Goal: Task Accomplishment & Management: Manage account settings

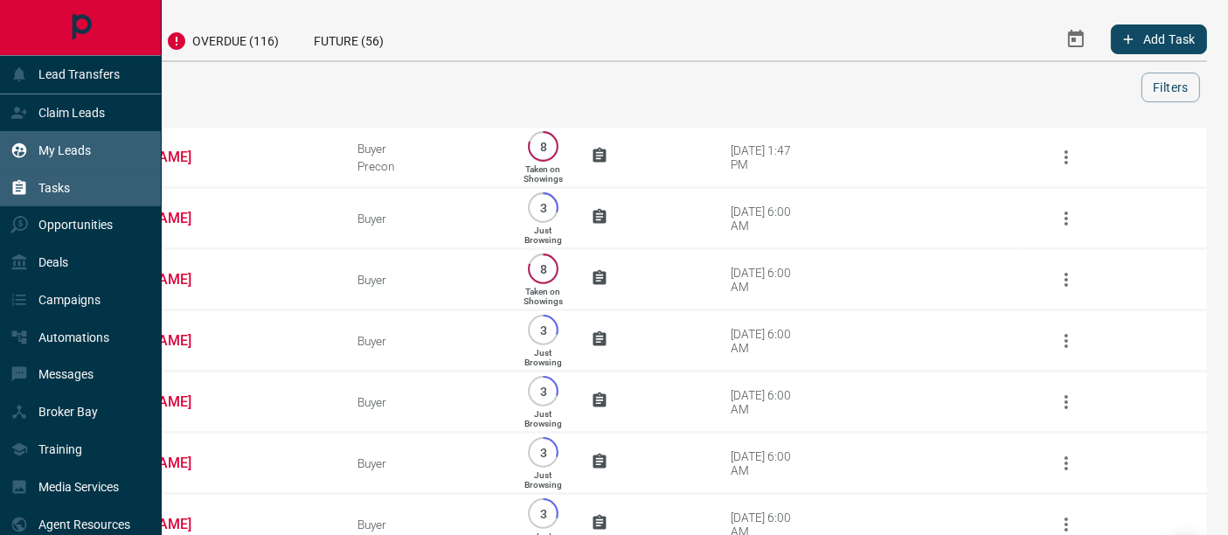
click at [24, 153] on icon at bounding box center [19, 149] width 15 height 15
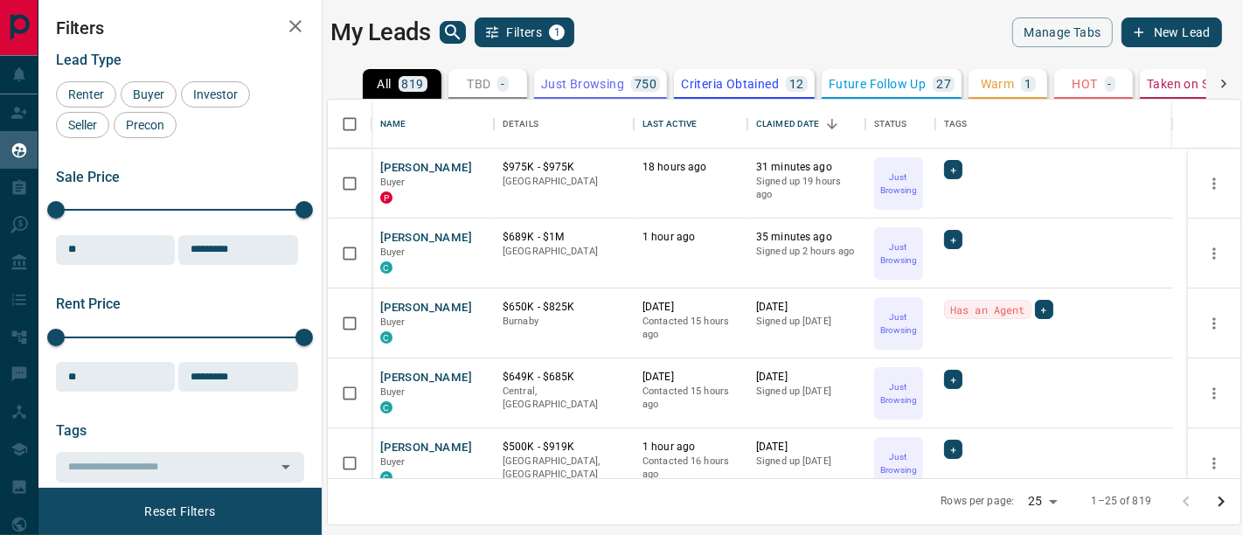
scroll to position [364, 898]
click at [419, 239] on button "[PERSON_NAME]" at bounding box center [426, 238] width 92 height 17
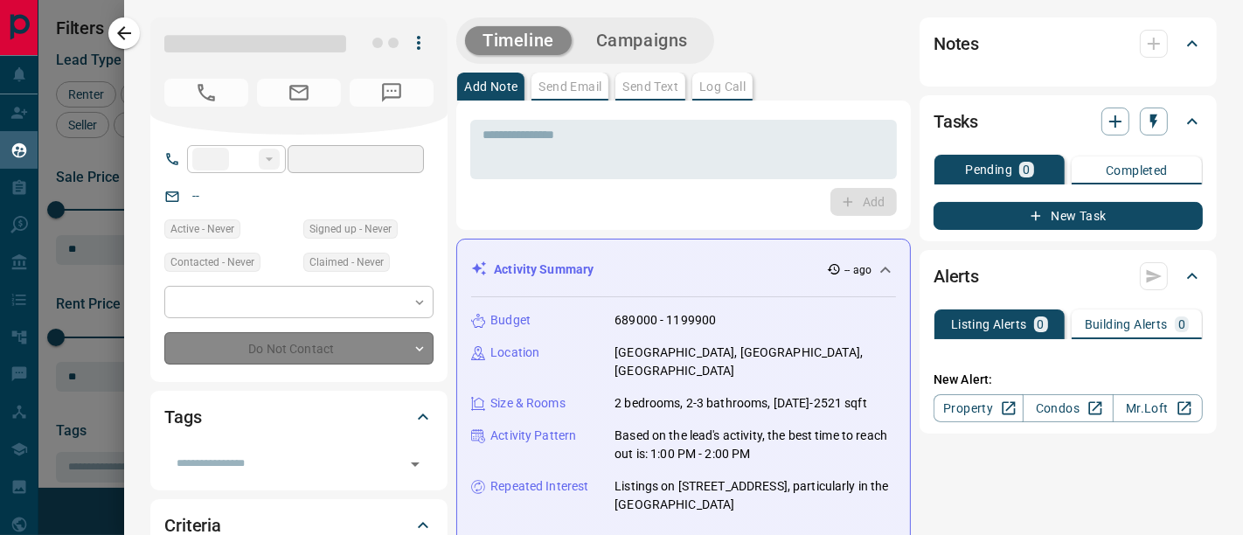
type input "**"
type input "**********"
type input "*"
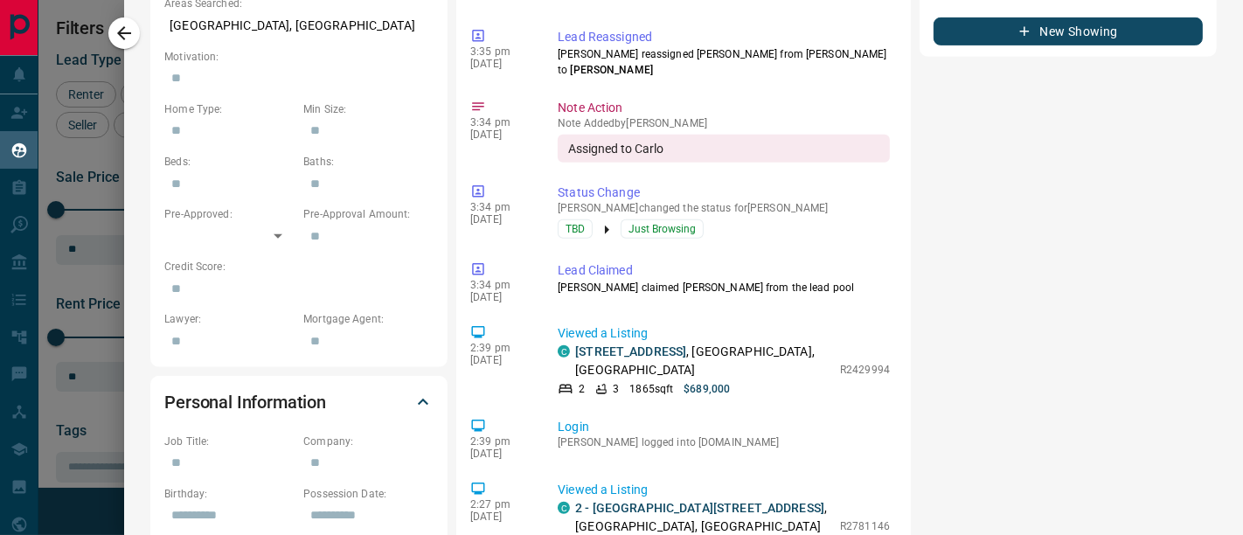
scroll to position [874, 0]
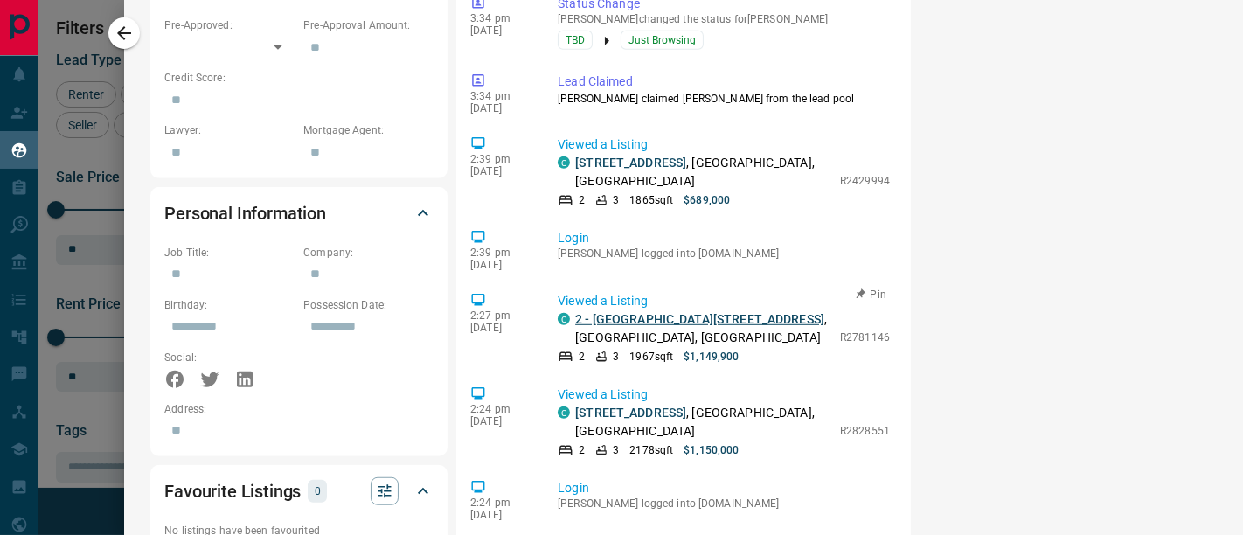
click at [599, 312] on link "2 - [GEOGRAPHIC_DATA][STREET_ADDRESS]" at bounding box center [699, 319] width 249 height 14
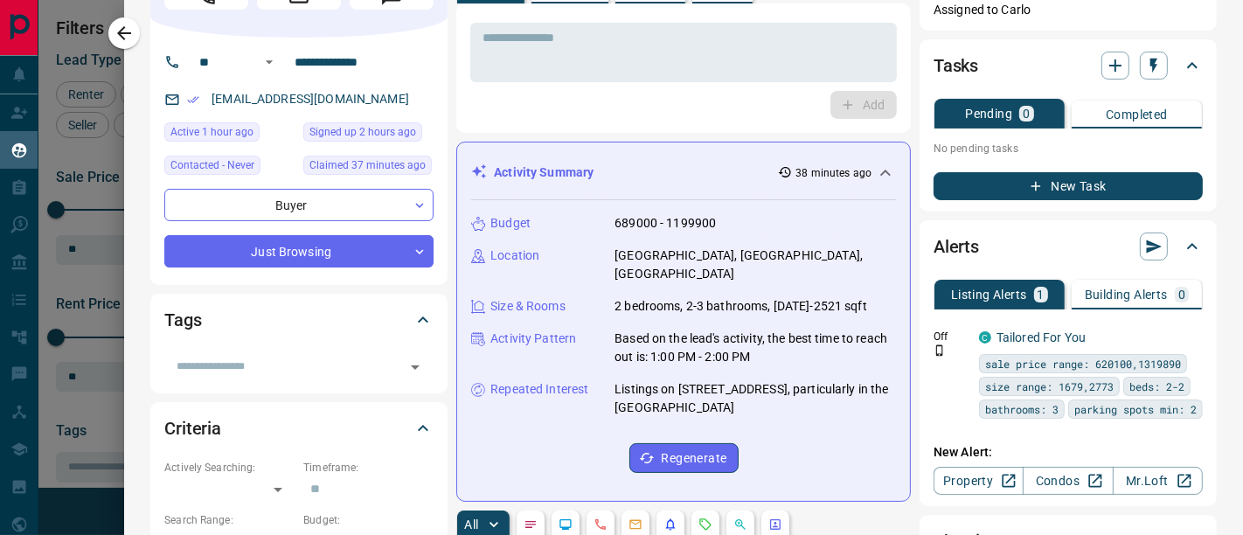
scroll to position [0, 0]
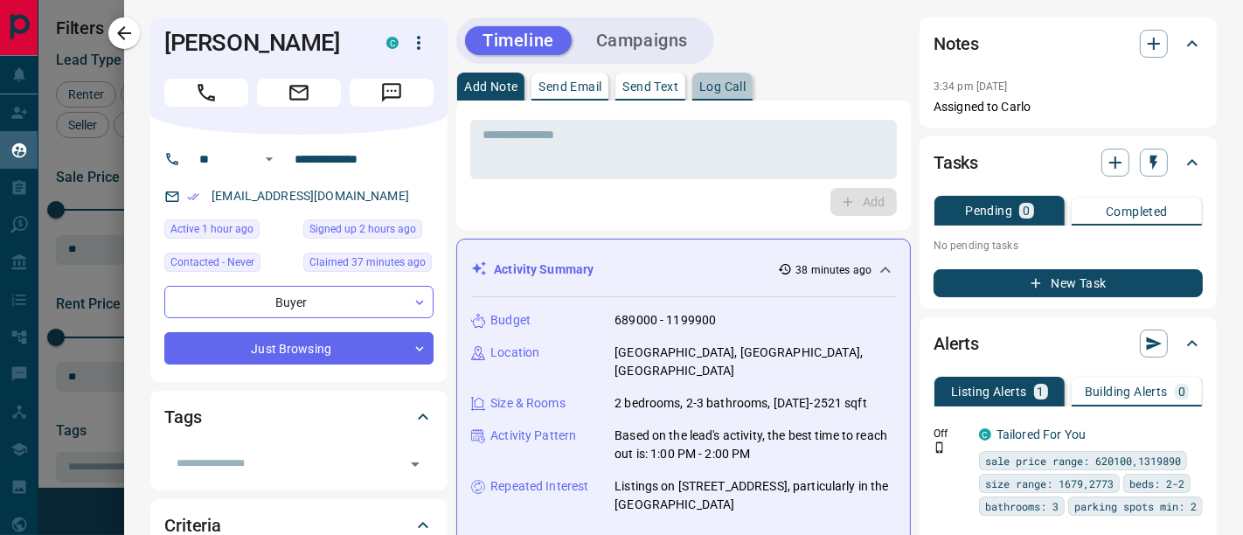
click at [734, 80] on p "Log Call" at bounding box center [722, 86] width 46 height 12
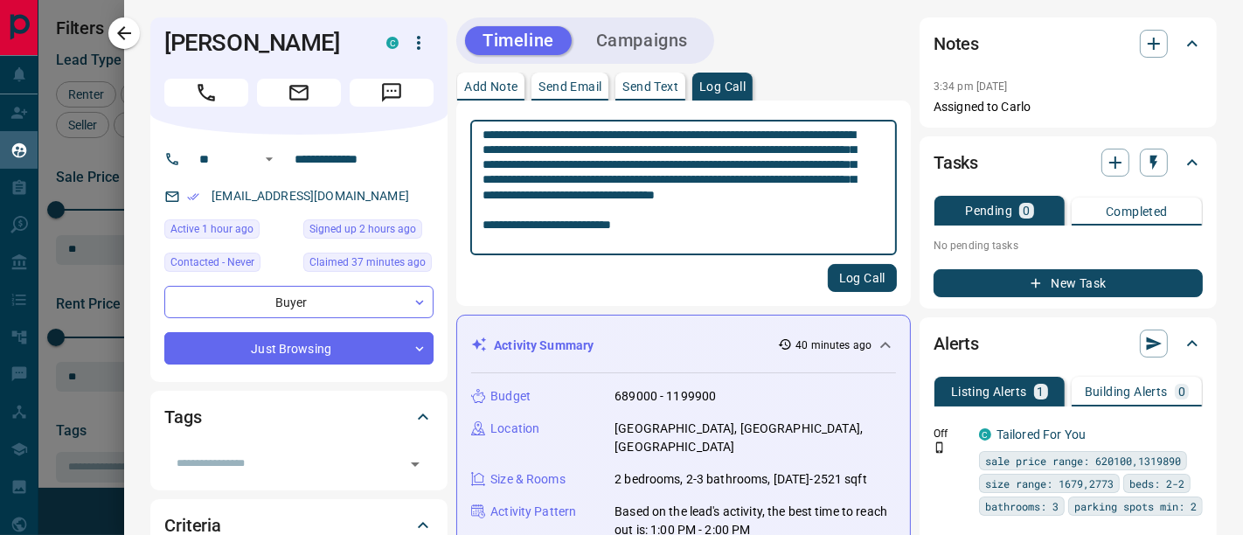
type textarea "**********"
click at [836, 271] on button "Log Call" at bounding box center [862, 278] width 69 height 28
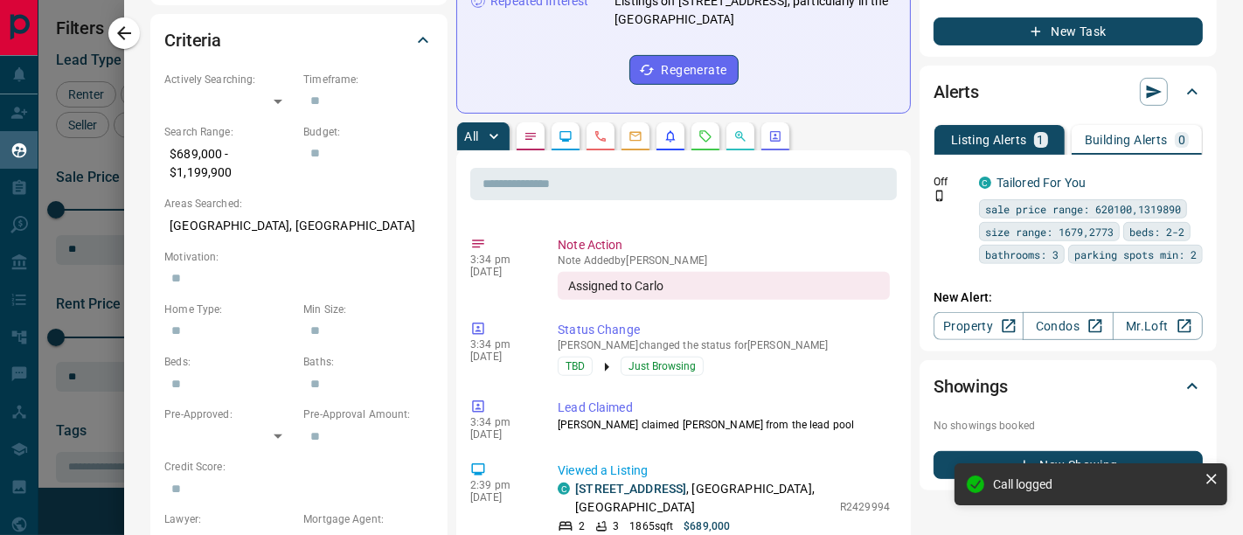
scroll to position [485, 0]
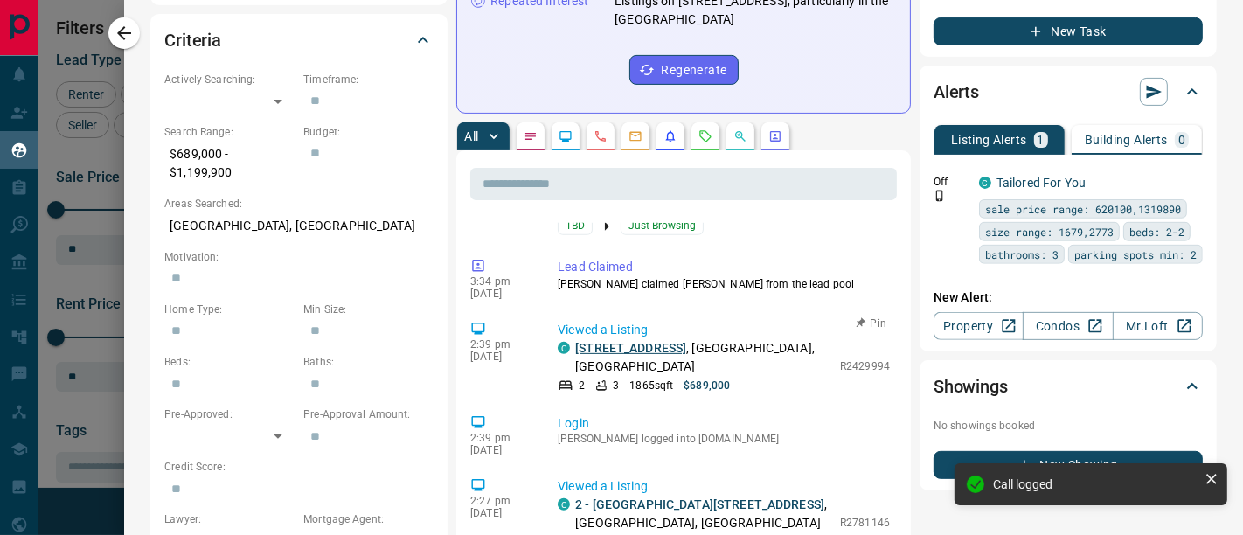
click at [656, 341] on link "[STREET_ADDRESS]" at bounding box center [630, 348] width 111 height 14
click at [1036, 312] on link "Condos" at bounding box center [1067, 326] width 90 height 28
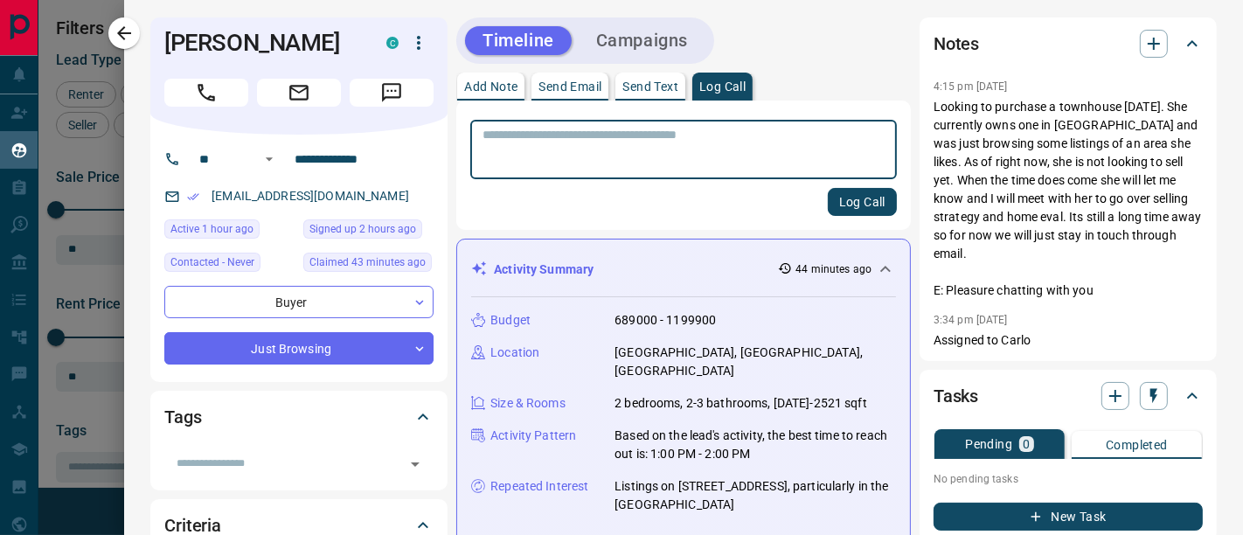
scroll to position [291, 0]
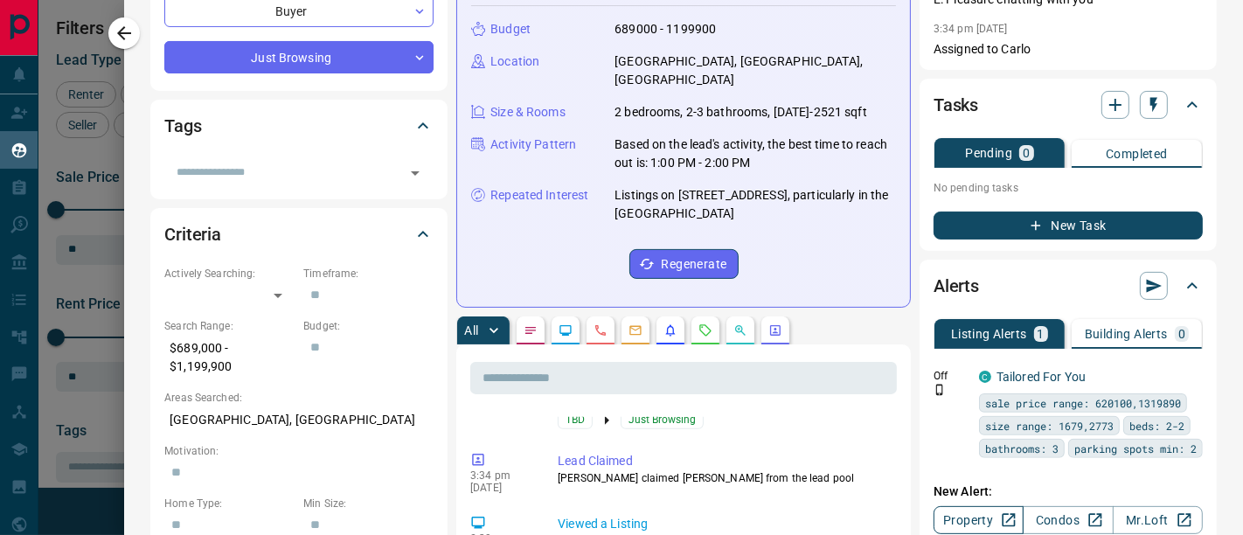
click at [957, 506] on link "Property" at bounding box center [978, 520] width 90 height 28
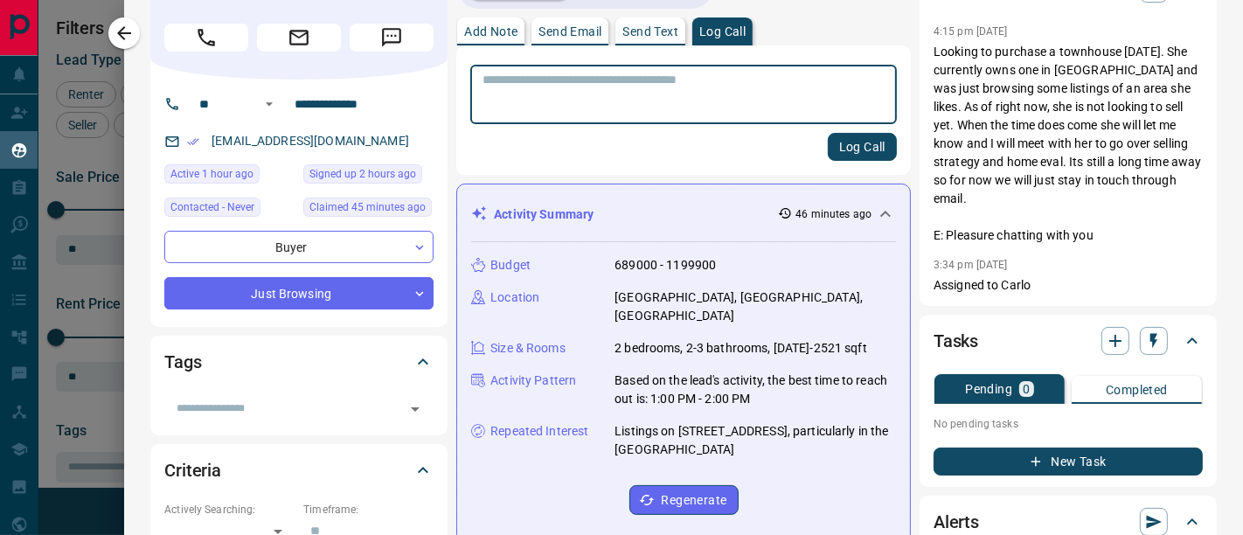
scroll to position [0, 0]
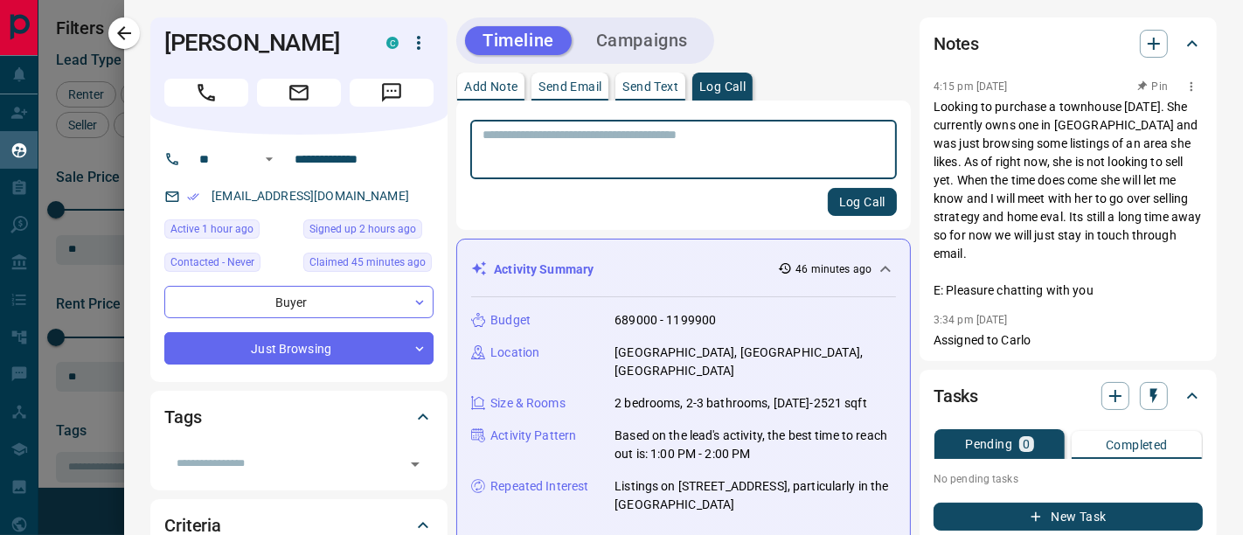
click at [1184, 89] on icon "button" at bounding box center [1191, 87] width 14 height 14
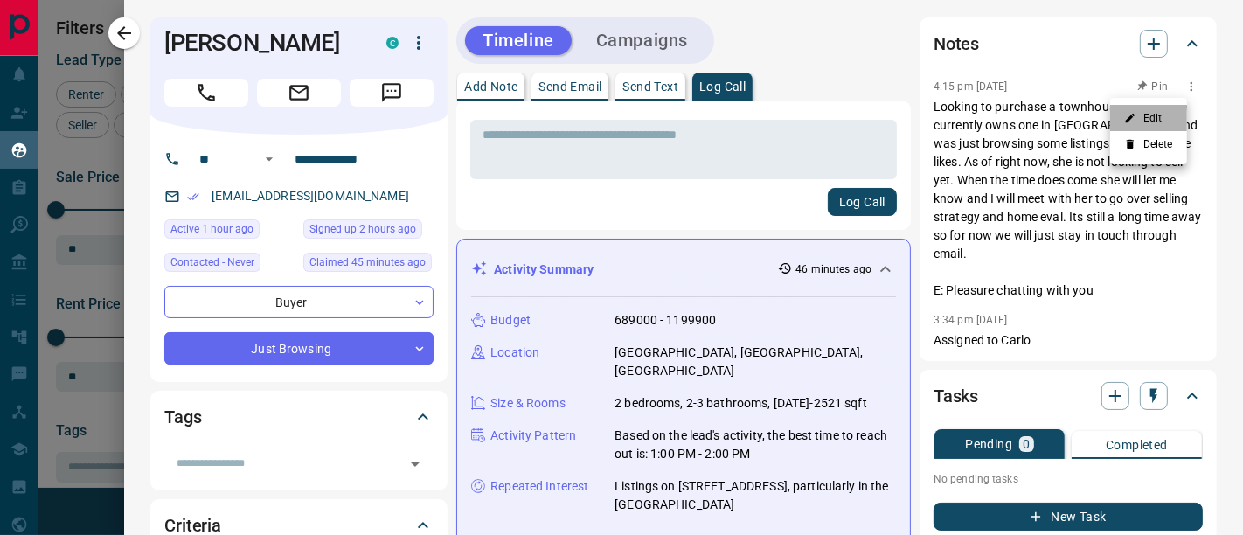
click at [1144, 120] on li "Edit" at bounding box center [1148, 118] width 77 height 26
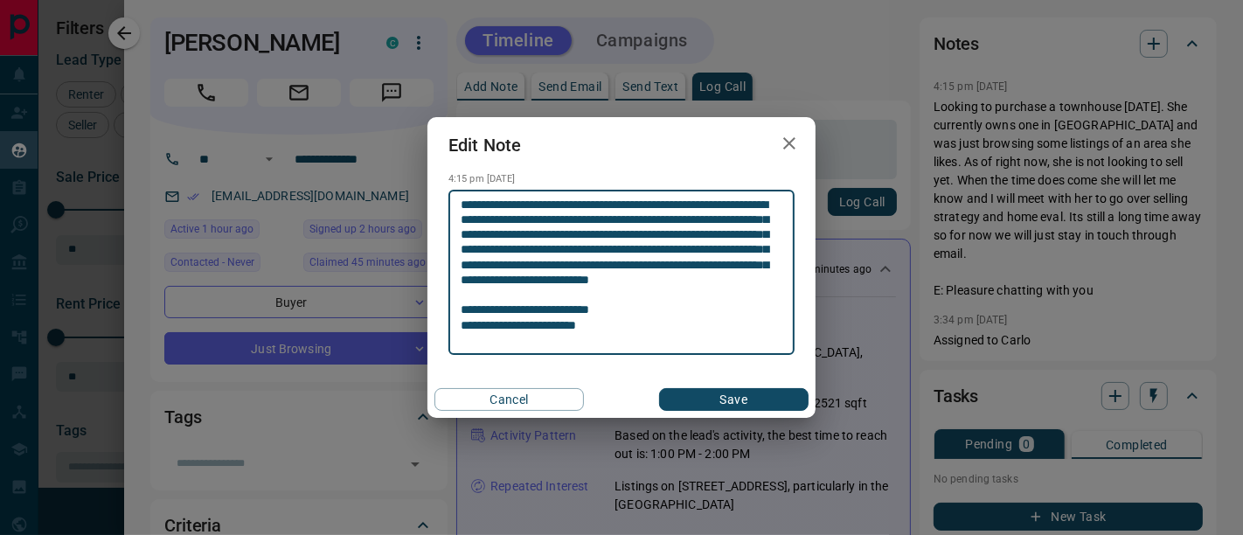
type textarea "**********"
click at [694, 388] on button "Save" at bounding box center [733, 399] width 149 height 23
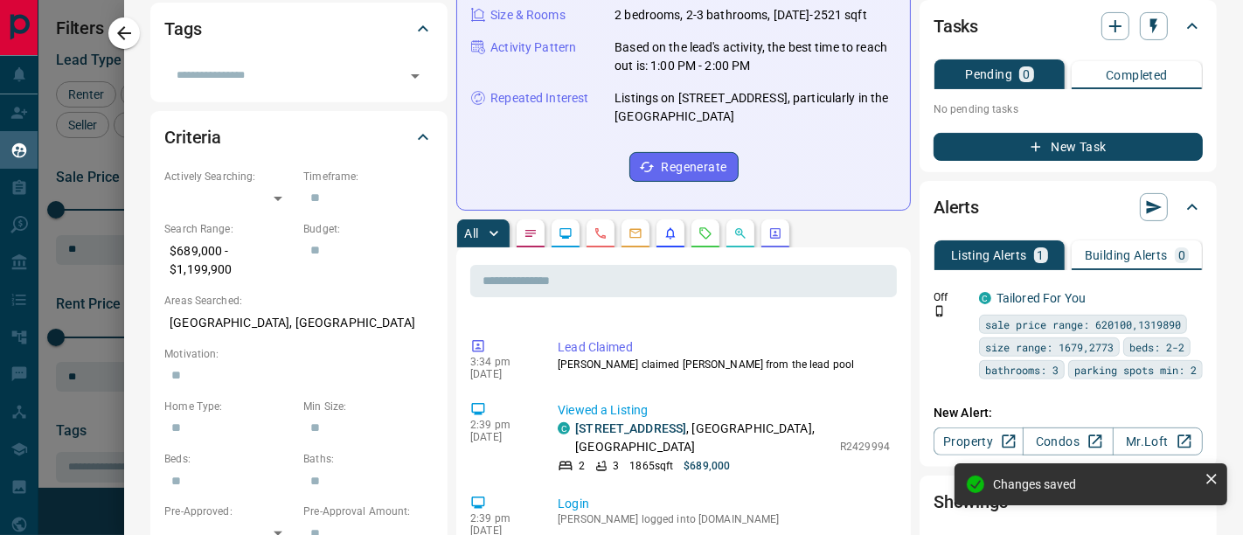
scroll to position [194, 0]
